Goal: Complete application form: Complete application form

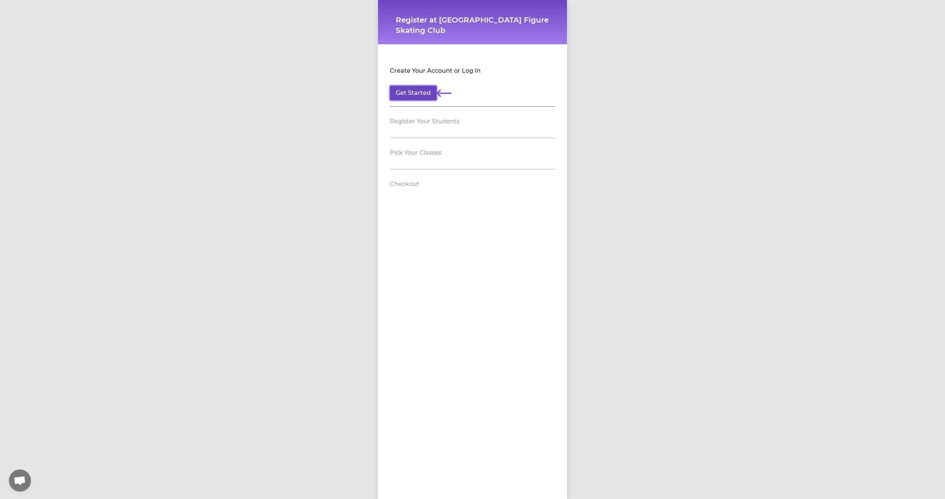
click at [412, 92] on button "Get Started" at bounding box center [413, 93] width 47 height 15
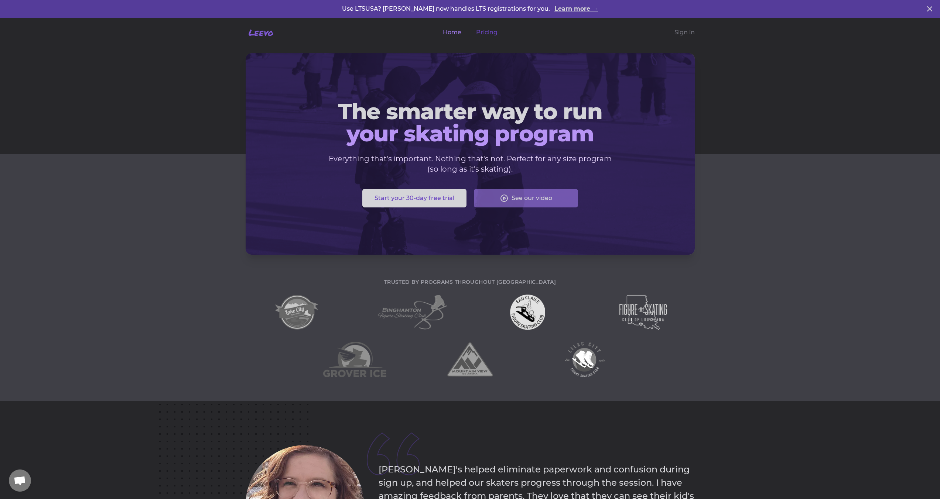
click at [483, 31] on link "Pricing" at bounding box center [486, 32] width 21 height 9
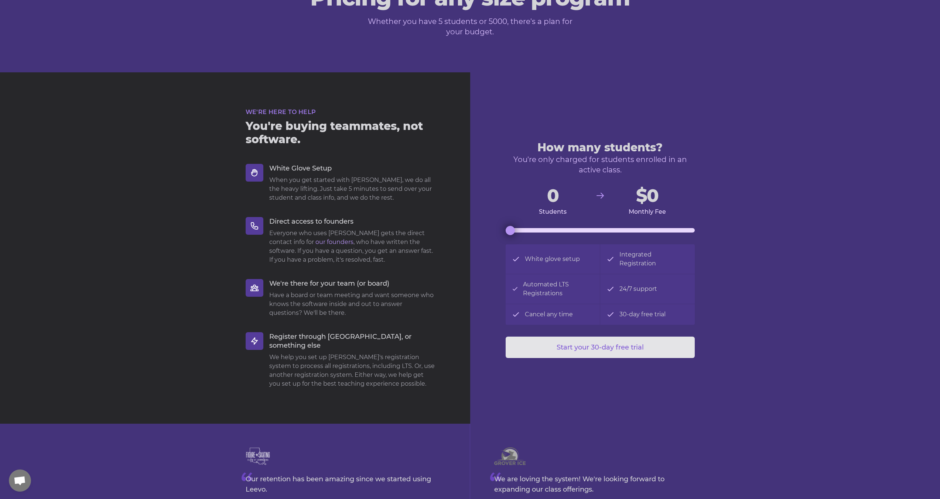
scroll to position [80, 0]
drag, startPoint x: 511, startPoint y: 230, endPoint x: 527, endPoint y: 229, distance: 15.5
type input "100"
click at [527, 229] on input "range" at bounding box center [599, 230] width 189 height 4
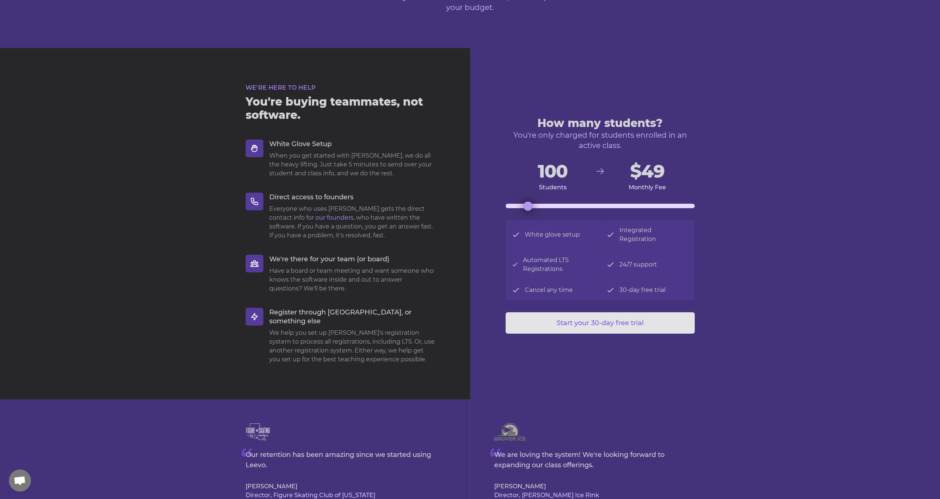
scroll to position [10, 0]
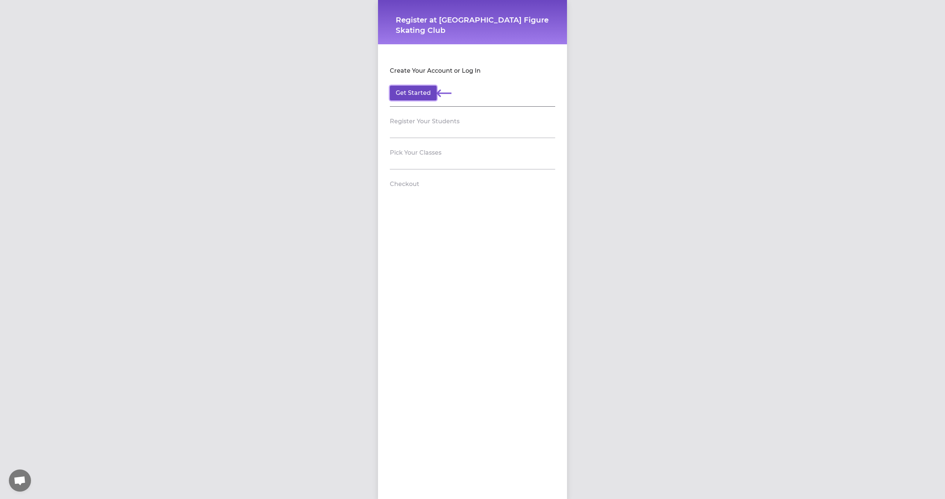
click at [415, 95] on button "Get Started" at bounding box center [413, 93] width 47 height 15
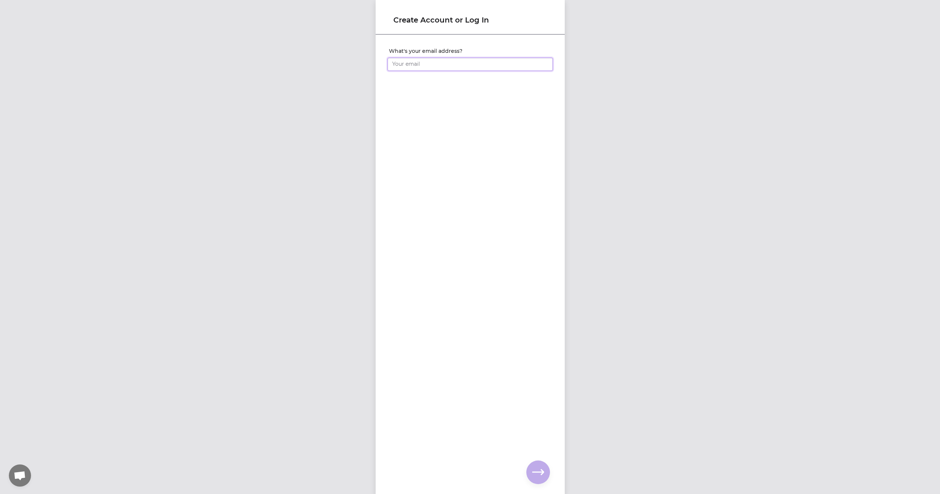
click at [417, 63] on input "What's your email address?" at bounding box center [469, 64] width 165 height 13
type input "[EMAIL_ADDRESS][DOMAIN_NAME]"
click at [540, 468] on icon "button" at bounding box center [538, 472] width 12 height 12
click at [423, 65] on input "What's your full name?" at bounding box center [469, 64] width 165 height 13
type input "test"
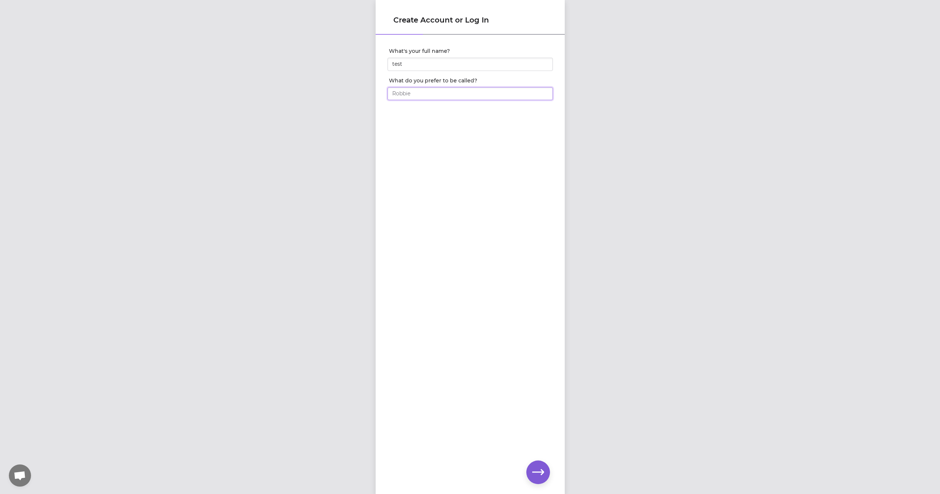
click at [427, 94] on input "What do you prefer to be called?" at bounding box center [469, 93] width 165 height 13
type input "test"
click at [540, 457] on div "What's your full name? test What do you prefer to be called? test" at bounding box center [469, 251] width 189 height 433
click at [540, 466] on icon "button" at bounding box center [538, 472] width 12 height 12
click at [443, 68] on input "What's your phone number?" at bounding box center [469, 64] width 165 height 13
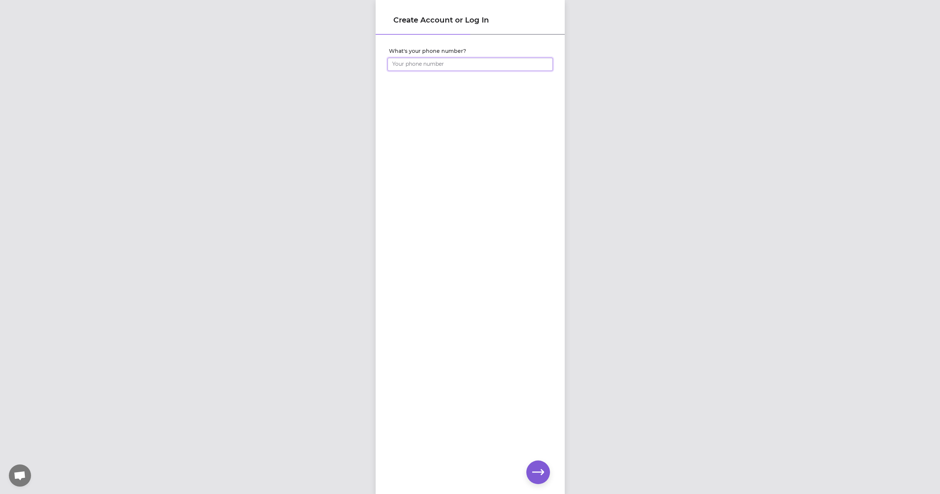
type input "(303) 881-2742"
click at [538, 465] on button "button" at bounding box center [538, 472] width 24 height 24
click at [426, 77] on div "Set your account password" at bounding box center [469, 58] width 189 height 47
click at [421, 148] on div "Set your account password" at bounding box center [469, 251] width 189 height 433
click at [421, 71] on div at bounding box center [469, 74] width 165 height 6
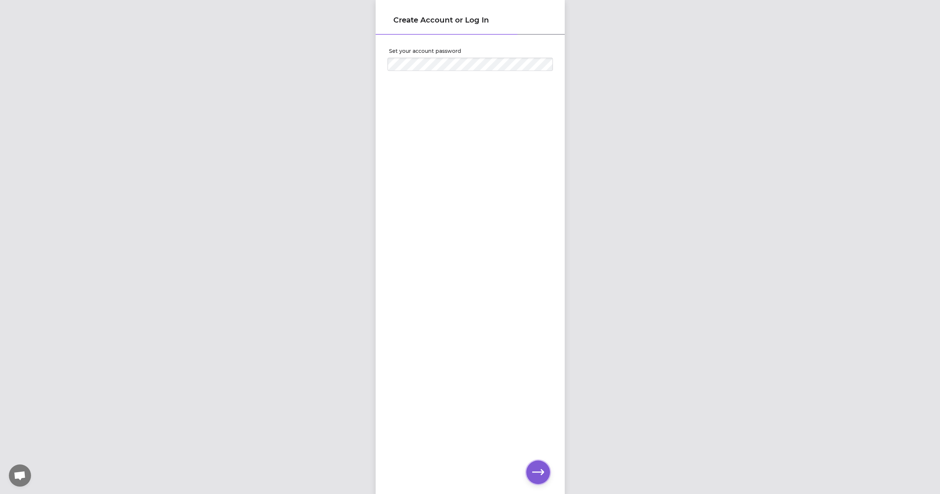
click at [541, 468] on icon "button" at bounding box center [538, 472] width 12 height 12
click at [445, 71] on div "Password must be at least 8 characters" at bounding box center [469, 77] width 165 height 12
click at [536, 468] on icon "button" at bounding box center [538, 472] width 12 height 12
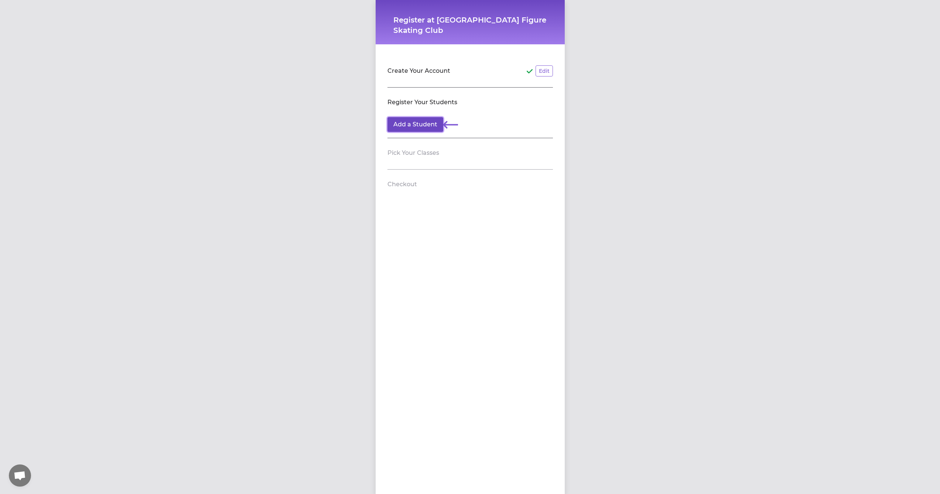
click at [422, 122] on button "Add a Student" at bounding box center [415, 124] width 56 height 15
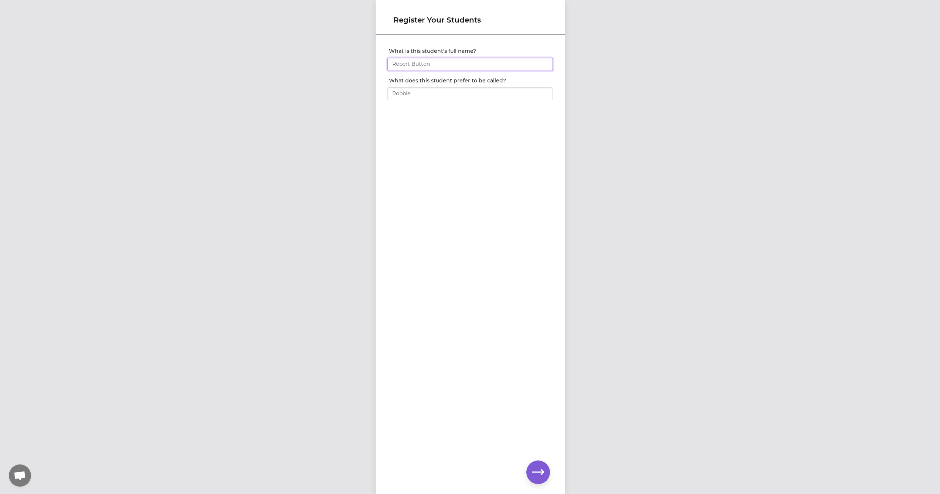
click at [435, 67] on input "What is this student's full name?" at bounding box center [469, 64] width 165 height 13
type input "test"
click at [427, 95] on input "What does this student prefer to be called?" at bounding box center [469, 93] width 165 height 13
type input "test"
click at [539, 465] on button "button" at bounding box center [538, 472] width 24 height 24
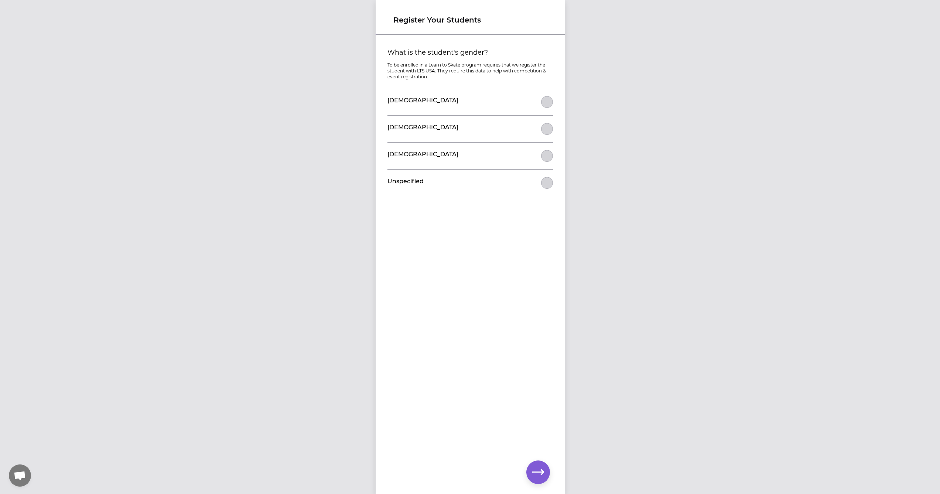
click at [457, 127] on div "Male" at bounding box center [469, 129] width 165 height 27
click at [545, 130] on button "What is the student's gender?" at bounding box center [547, 129] width 12 height 12
click at [545, 462] on button "button" at bounding box center [538, 472] width 24 height 24
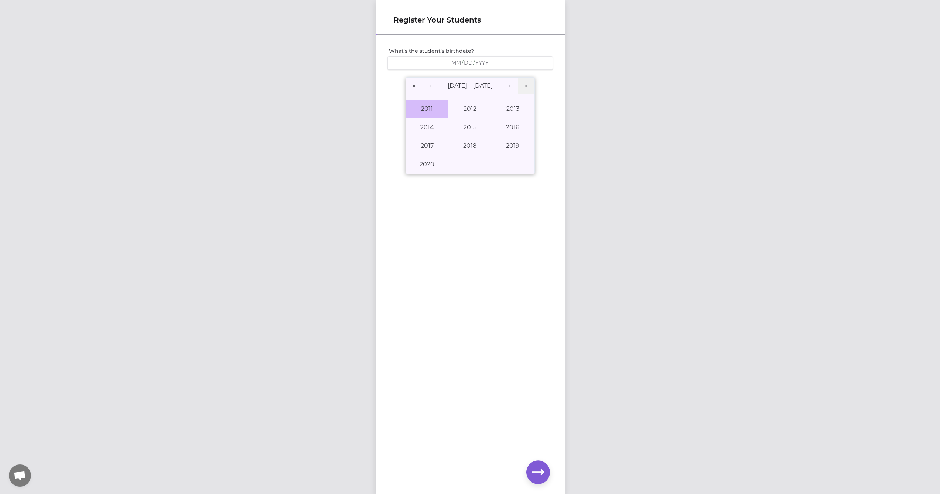
click at [423, 109] on button "2011" at bounding box center [427, 109] width 43 height 18
click at [458, 132] on button "May" at bounding box center [469, 127] width 43 height 18
click at [454, 157] on button "24" at bounding box center [451, 165] width 18 height 16
type input "2011-05-24"
type input "5"
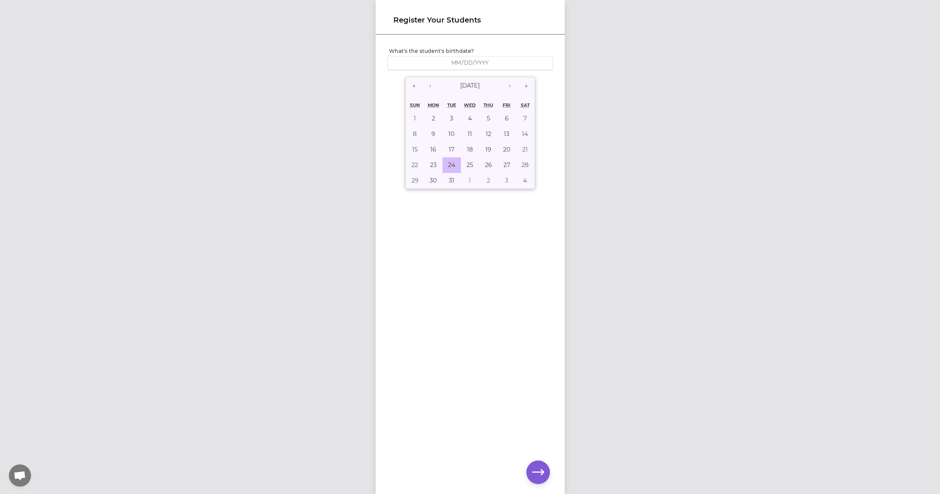
type input "24"
type input "2011"
click at [530, 471] on button "button" at bounding box center [538, 472] width 24 height 24
